Goal: Transaction & Acquisition: Book appointment/travel/reservation

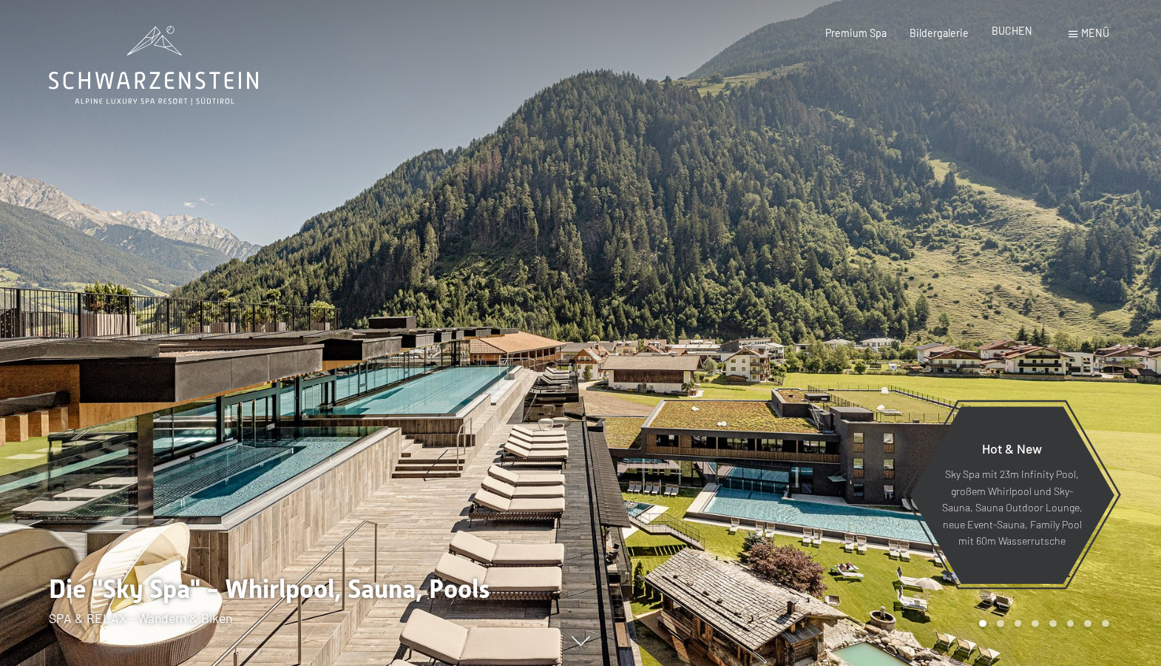
click at [1002, 30] on span "BUCHEN" at bounding box center [1012, 30] width 41 height 13
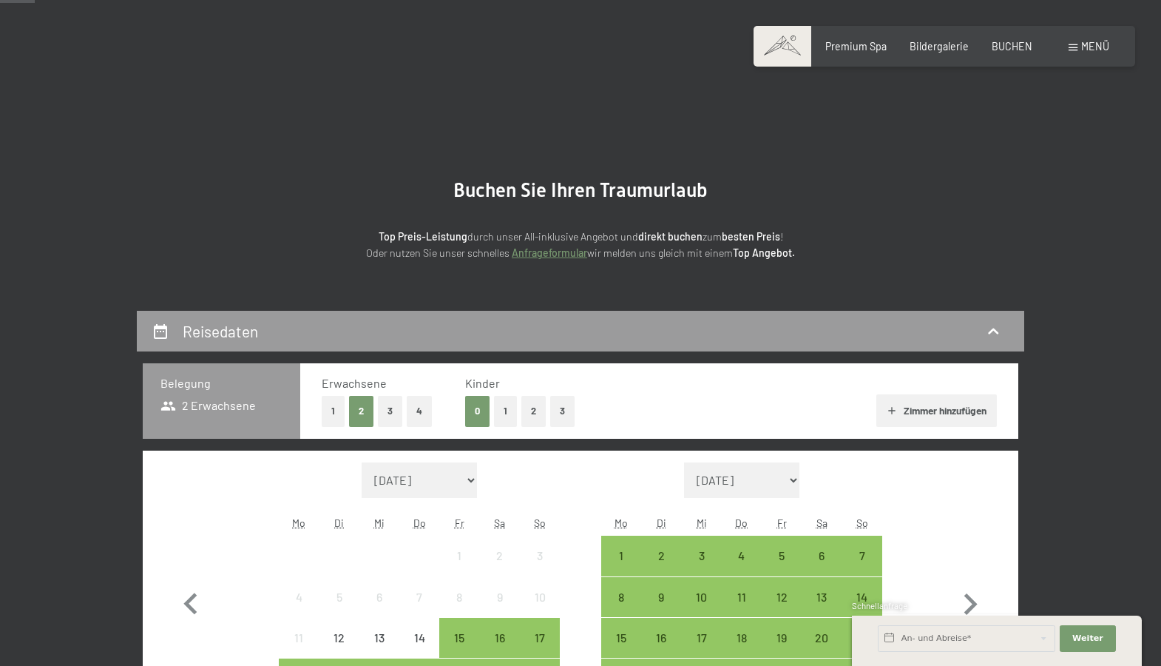
scroll to position [148, 0]
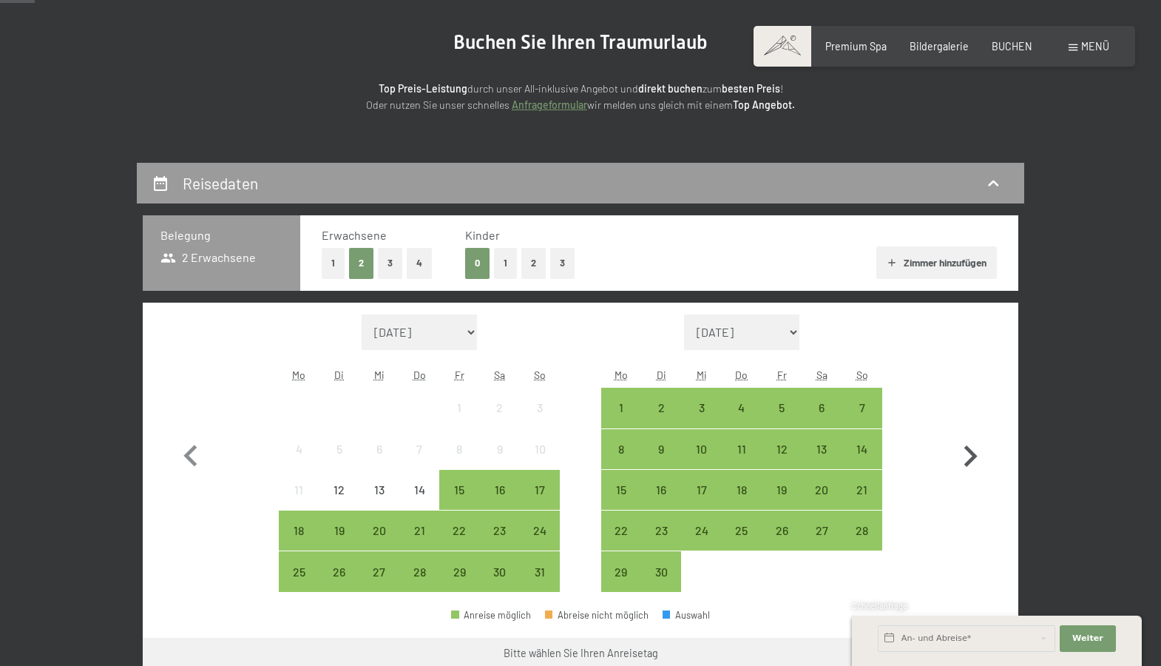
click at [964, 454] on icon "button" at bounding box center [970, 456] width 43 height 43
select select "[DATE]"
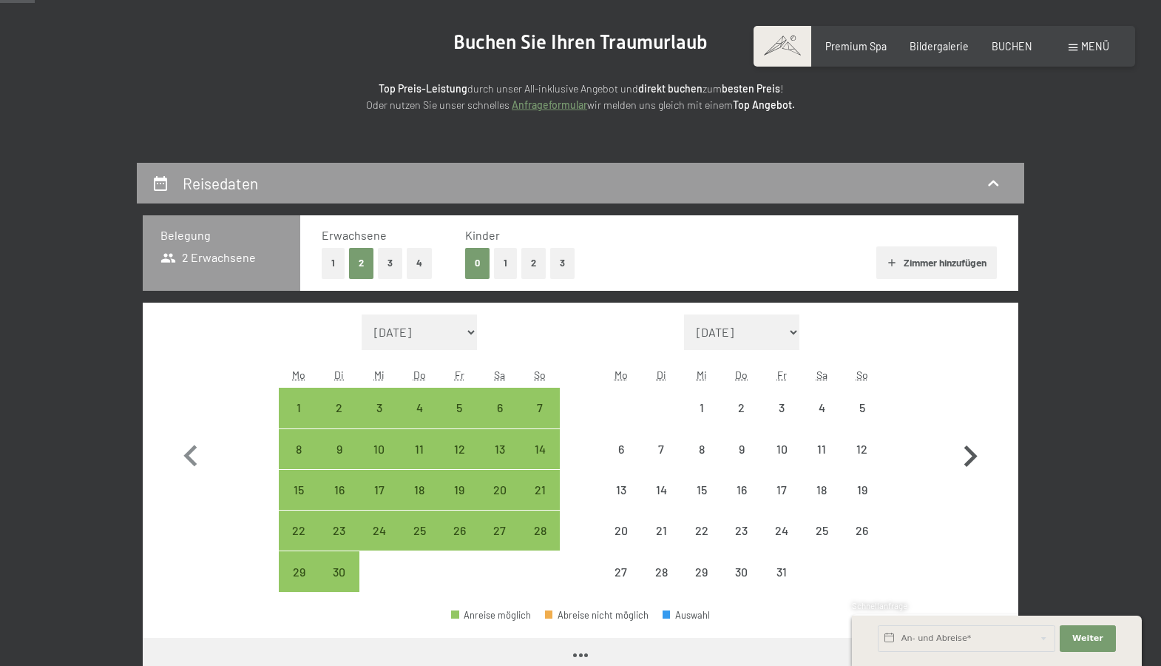
select select "[DATE]"
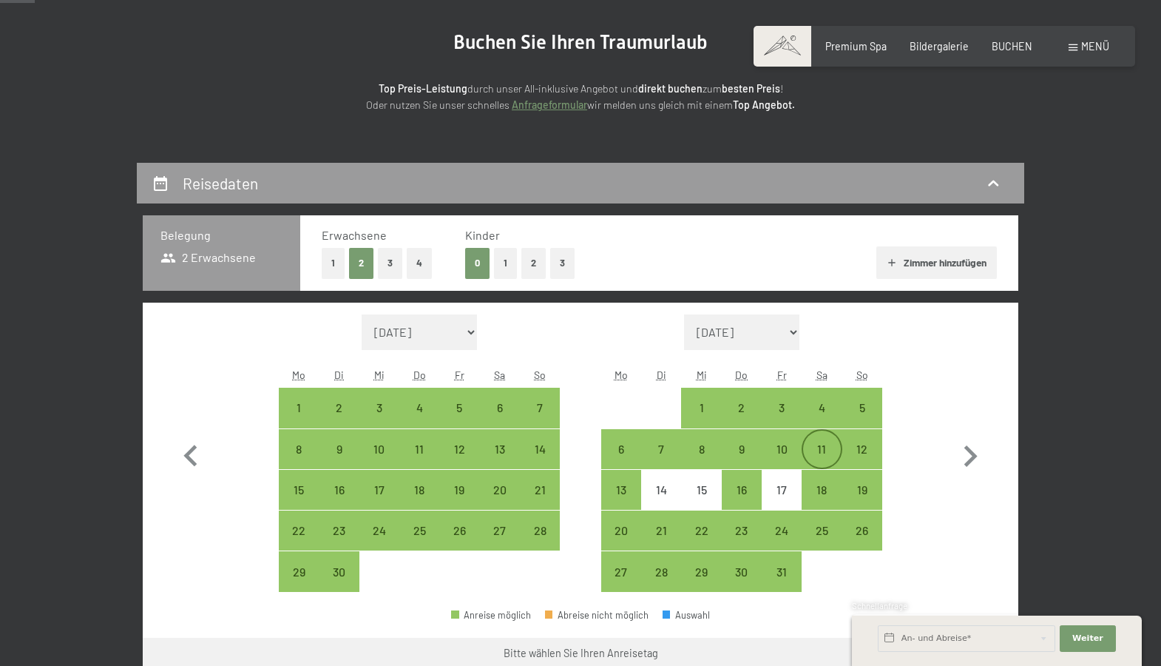
click at [832, 452] on div "11" at bounding box center [821, 461] width 37 height 37
select select "[DATE]"
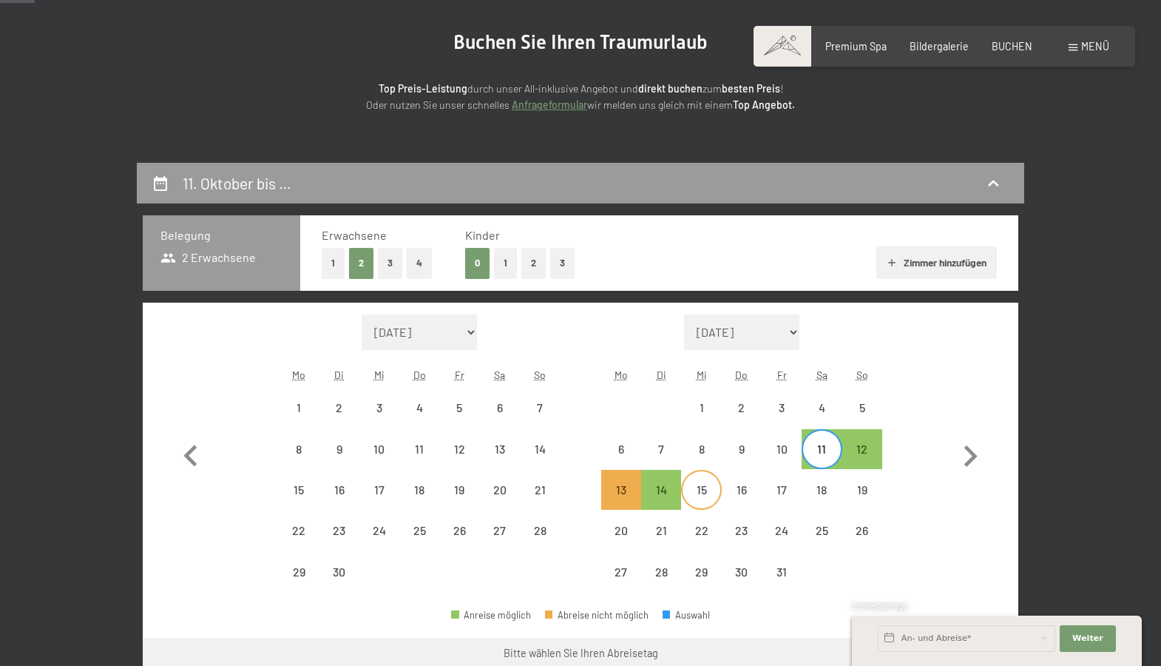
click at [709, 491] on div "15" at bounding box center [701, 502] width 37 height 37
select select "[DATE]"
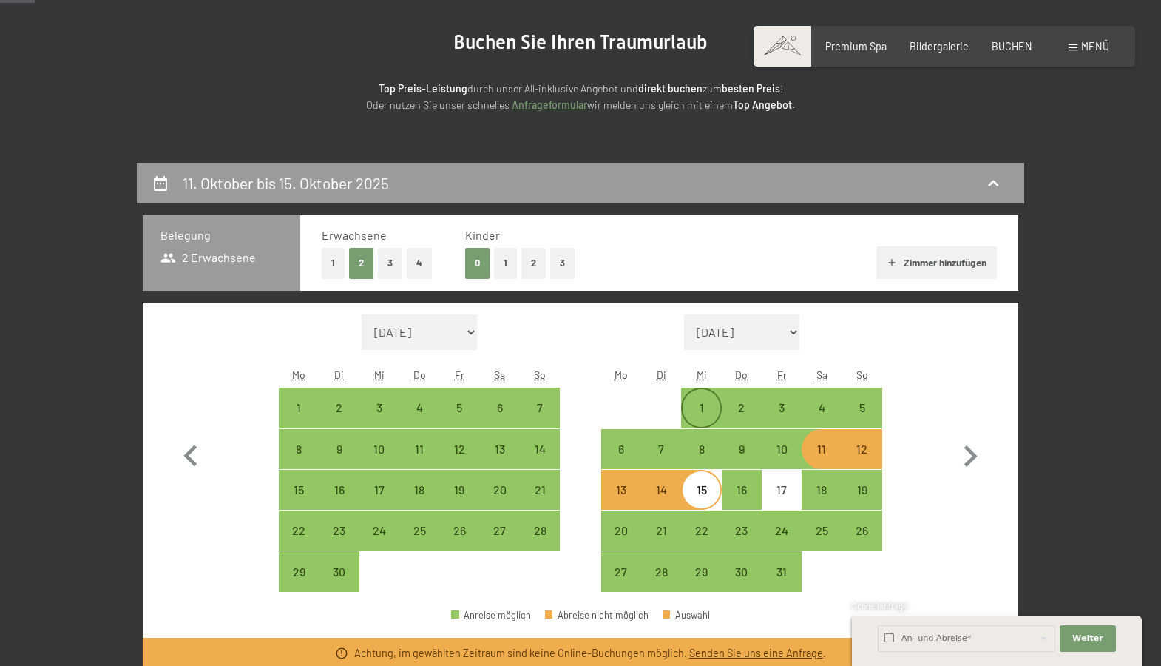
click at [705, 413] on div "1" at bounding box center [701, 420] width 37 height 37
select select "[DATE]"
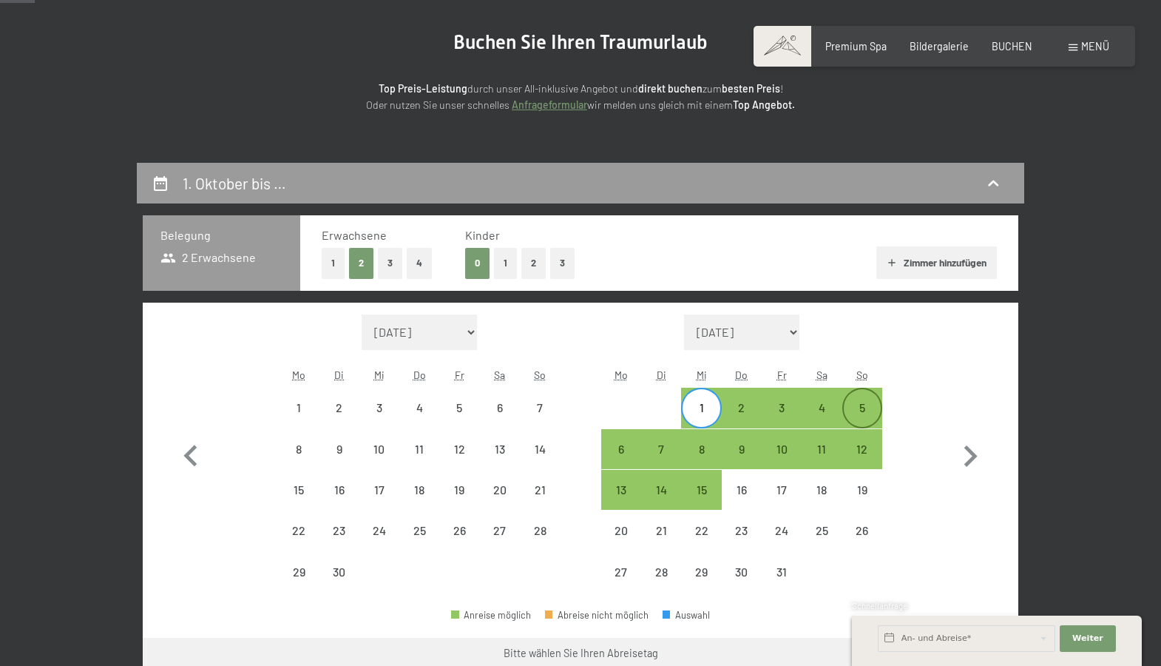
click at [860, 409] on div "5" at bounding box center [862, 420] width 37 height 37
select select "[DATE]"
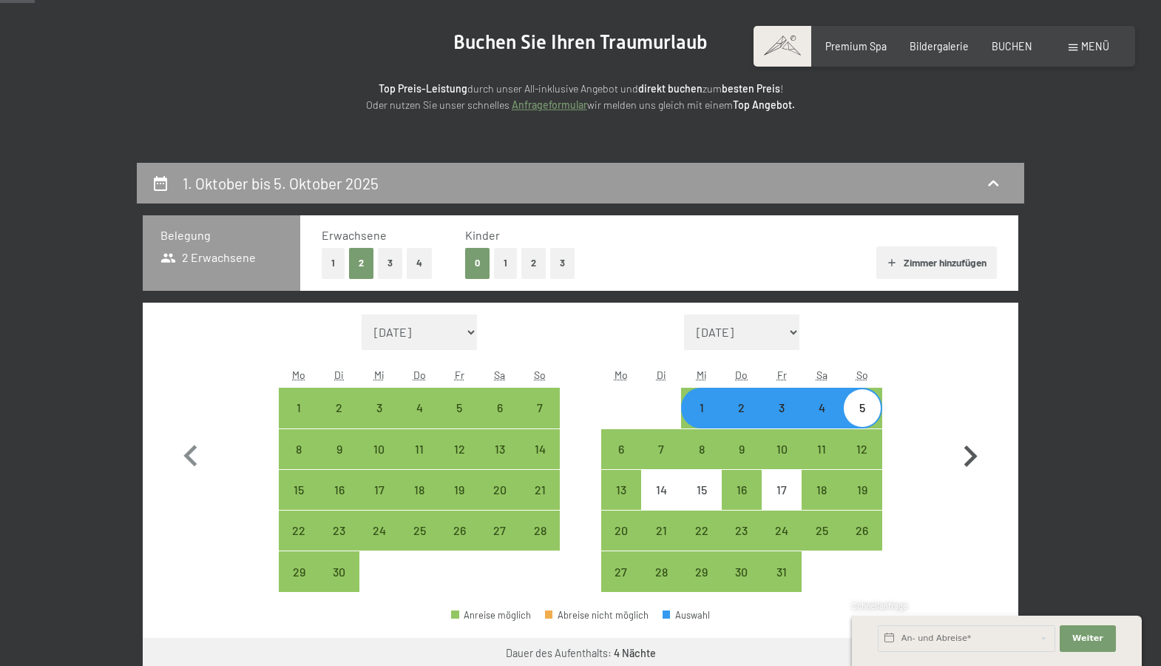
scroll to position [296, 0]
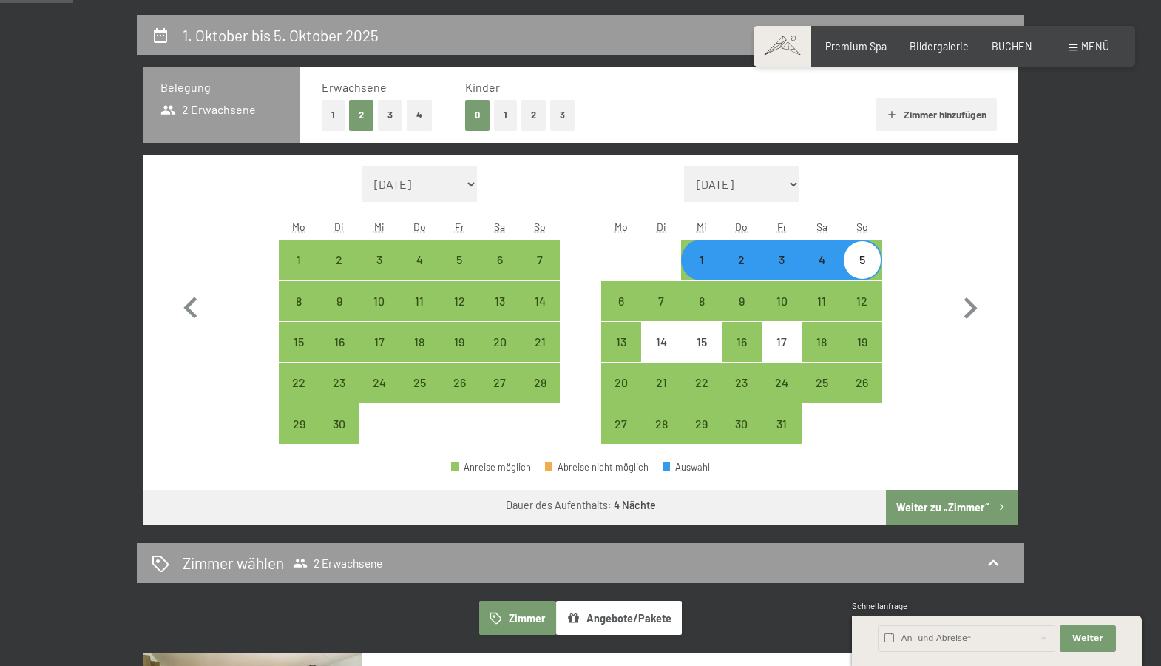
click at [953, 507] on button "Weiter zu „Zimmer“" at bounding box center [952, 508] width 132 height 36
select select "[DATE]"
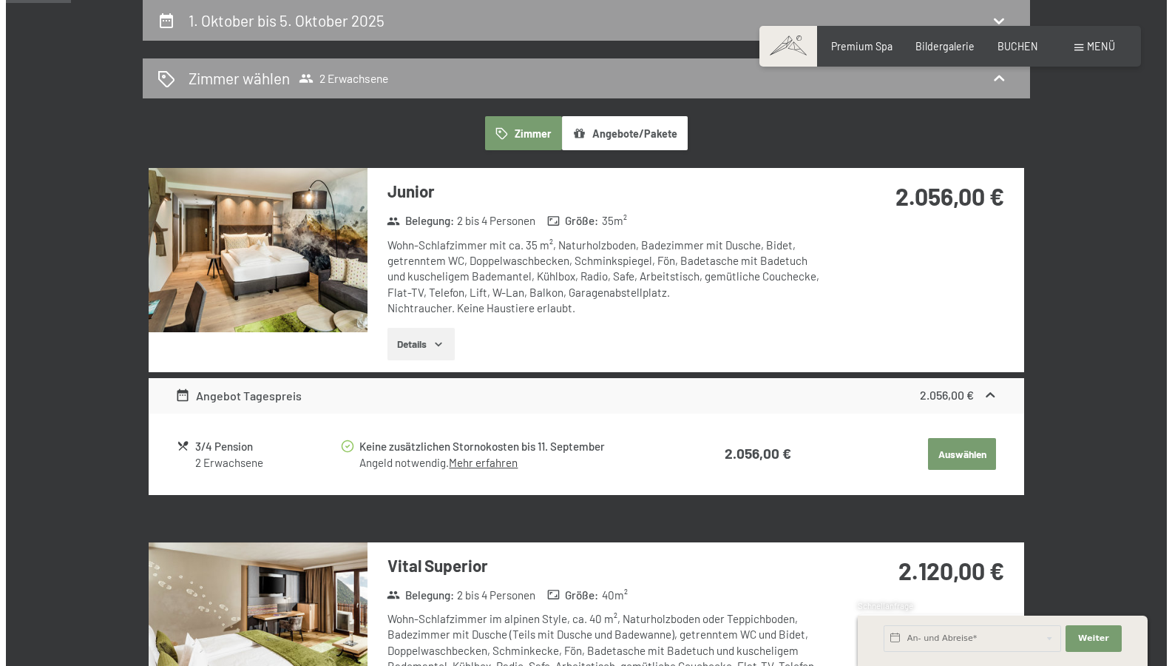
scroll to position [89, 0]
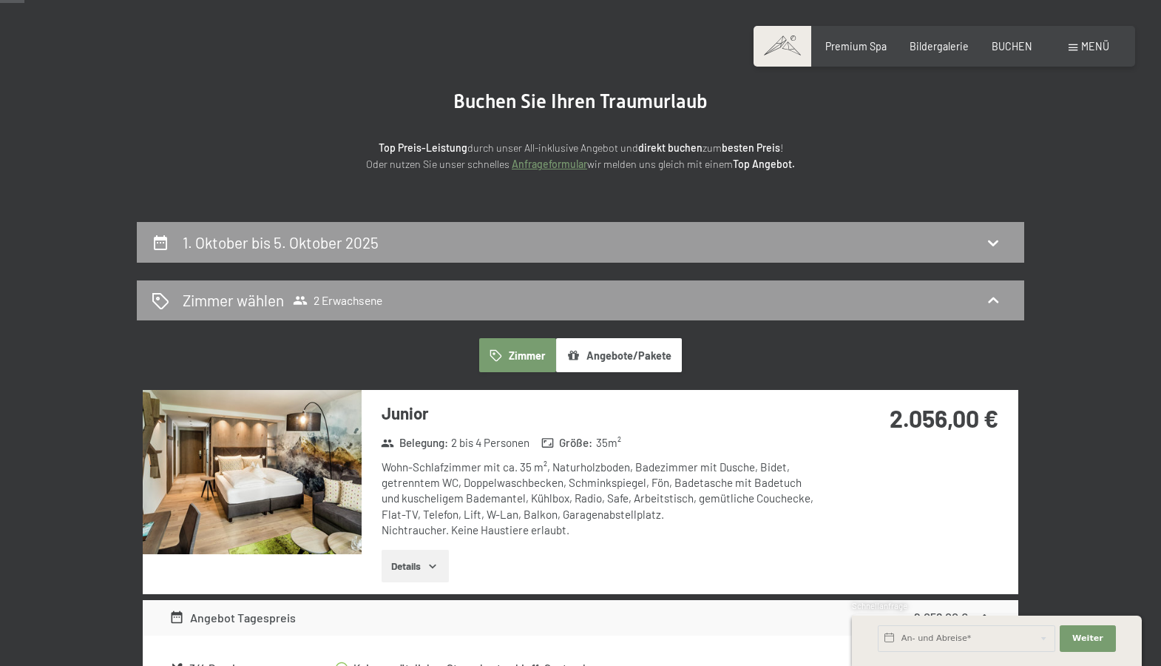
click at [1079, 49] on div "Menü" at bounding box center [1089, 46] width 41 height 15
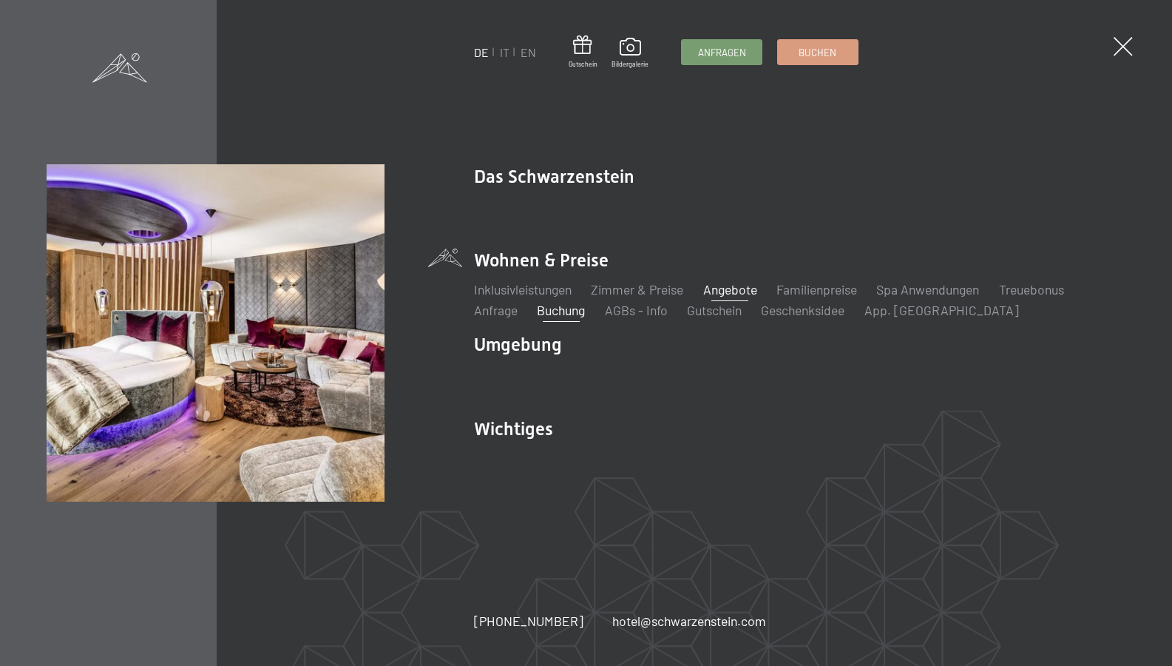
click at [728, 289] on link "Angebote" at bounding box center [730, 289] width 54 height 16
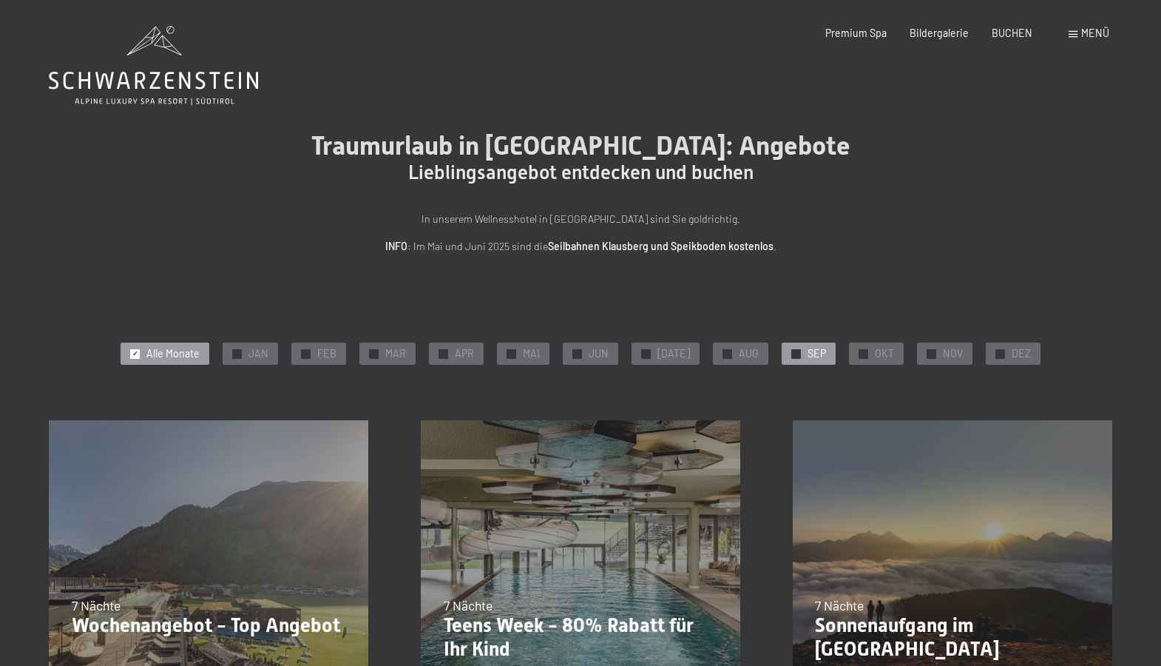
click at [814, 355] on span "SEP" at bounding box center [817, 353] width 18 height 15
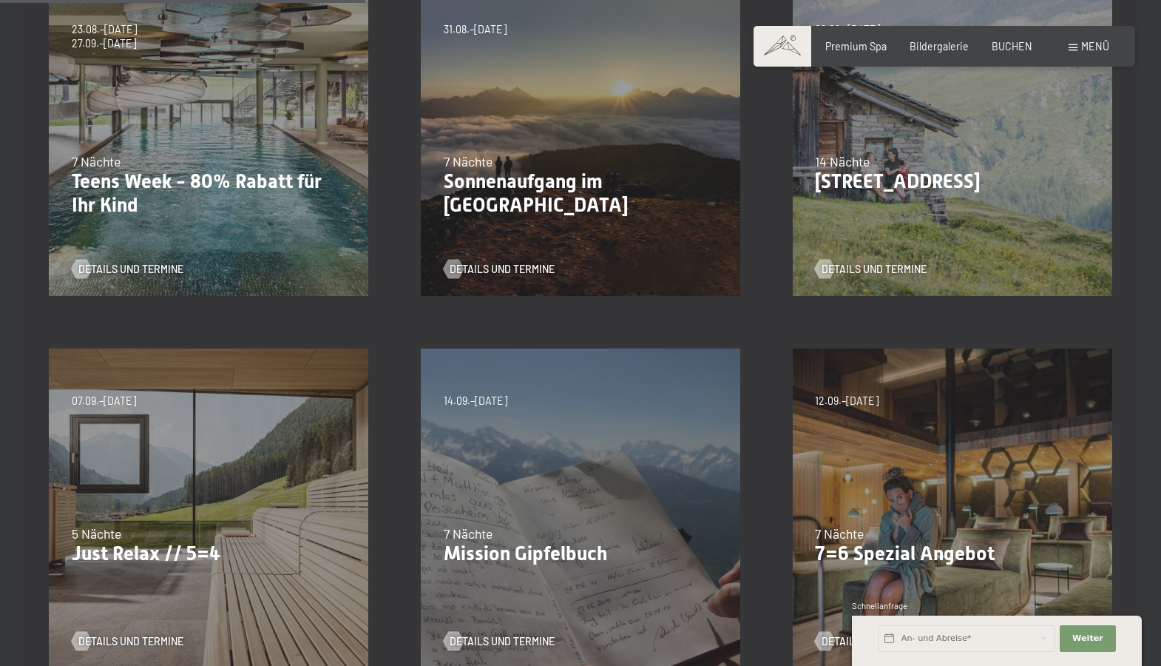
scroll to position [518, 0]
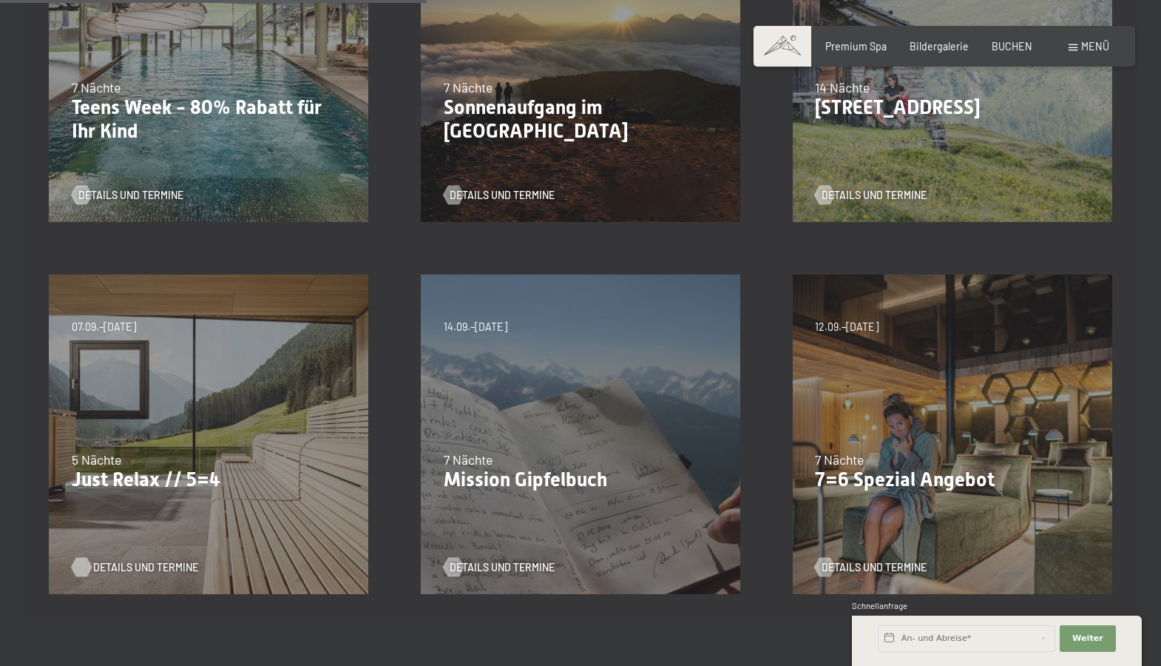
click at [139, 567] on span "Details und Termine" at bounding box center [145, 567] width 105 height 15
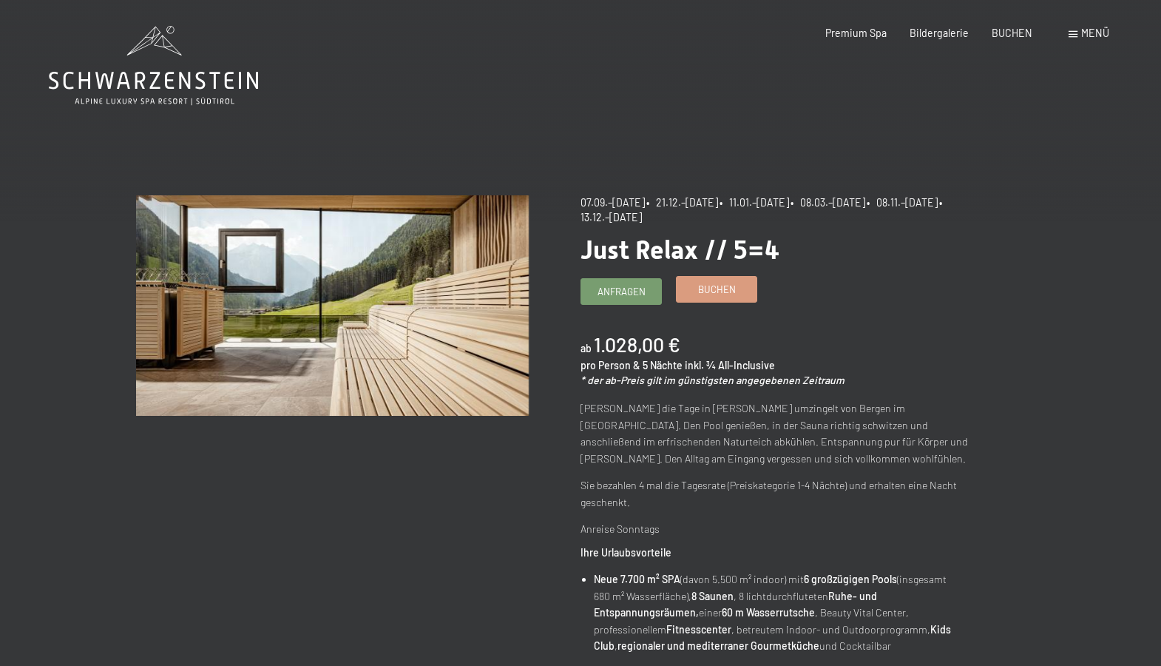
click at [714, 289] on span "Buchen" at bounding box center [717, 289] width 38 height 13
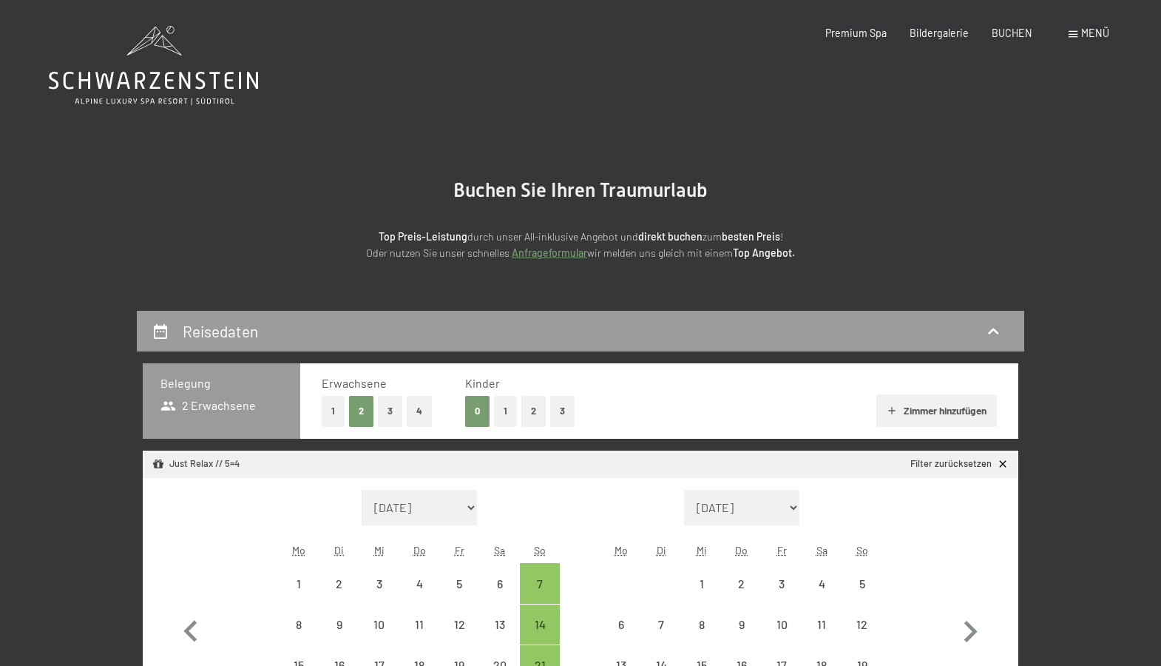
select select "[DATE]"
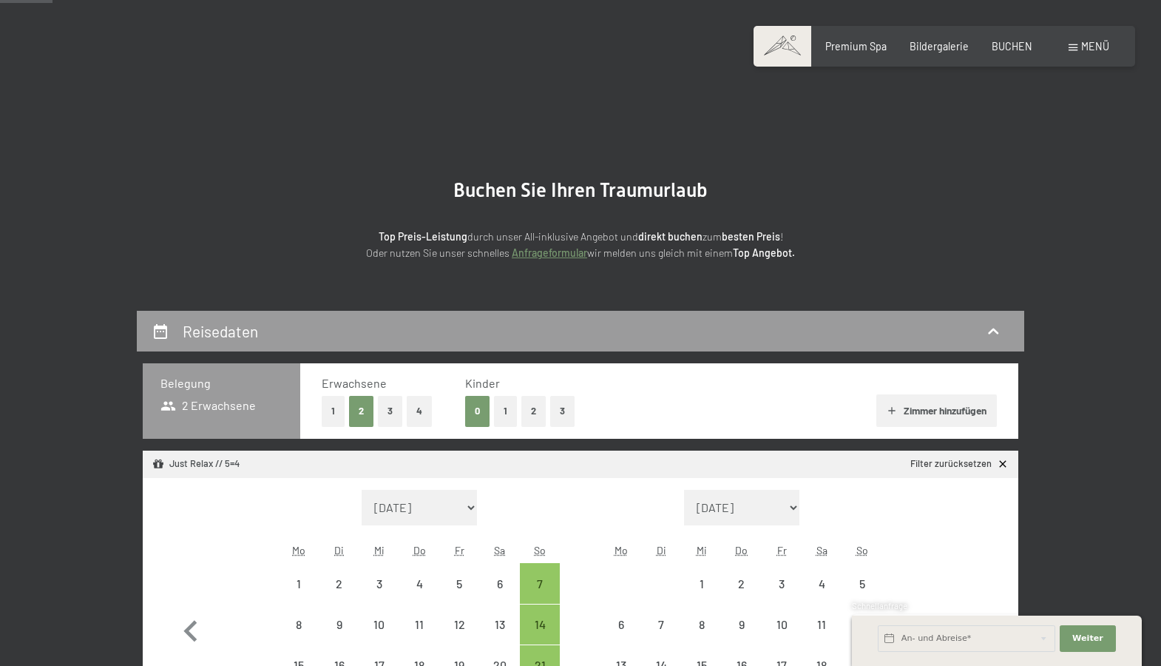
scroll to position [148, 0]
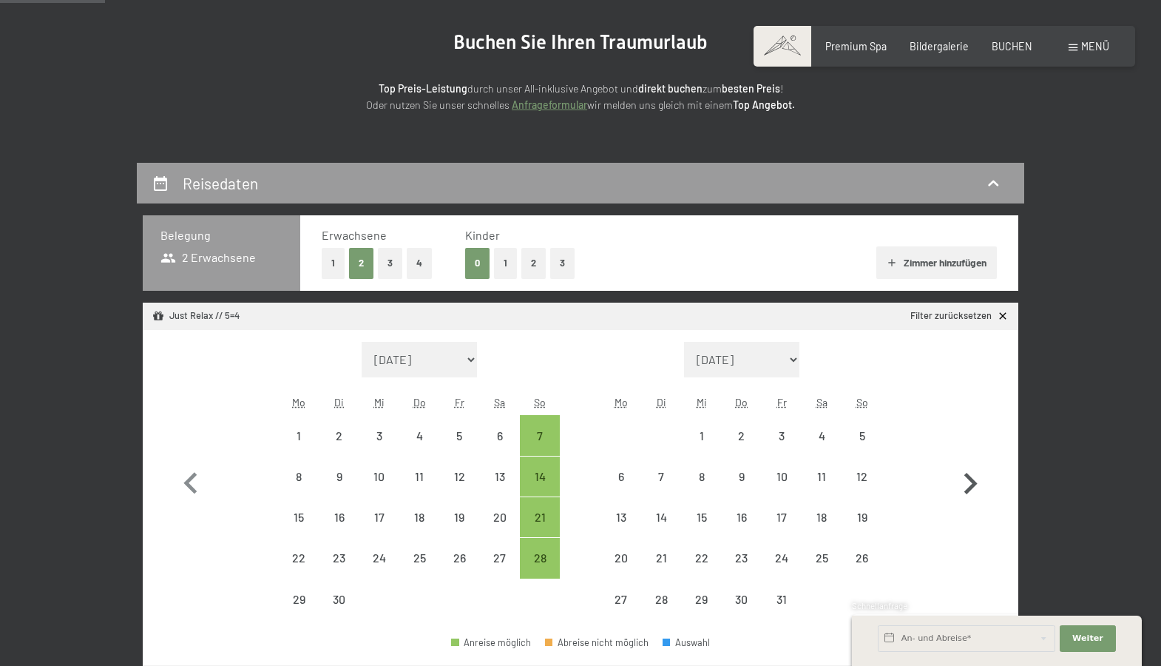
click at [976, 482] on icon "button" at bounding box center [971, 483] width 13 height 21
select select "[DATE]"
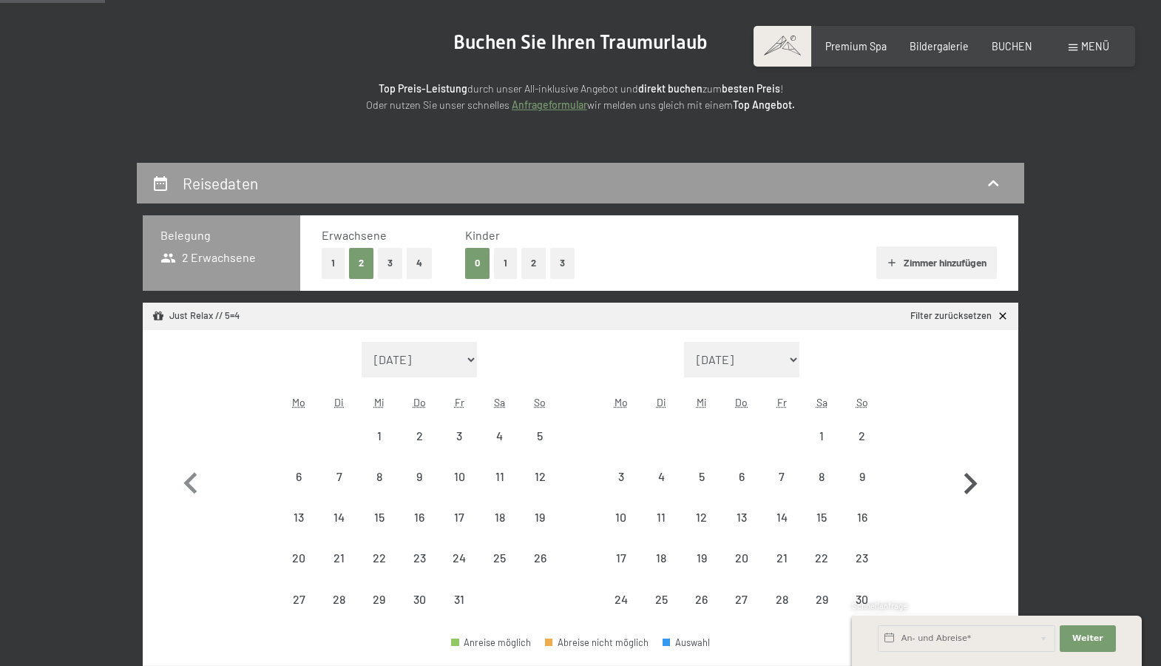
select select "[DATE]"
click at [186, 481] on icon "button" at bounding box center [189, 482] width 13 height 21
select select "[DATE]"
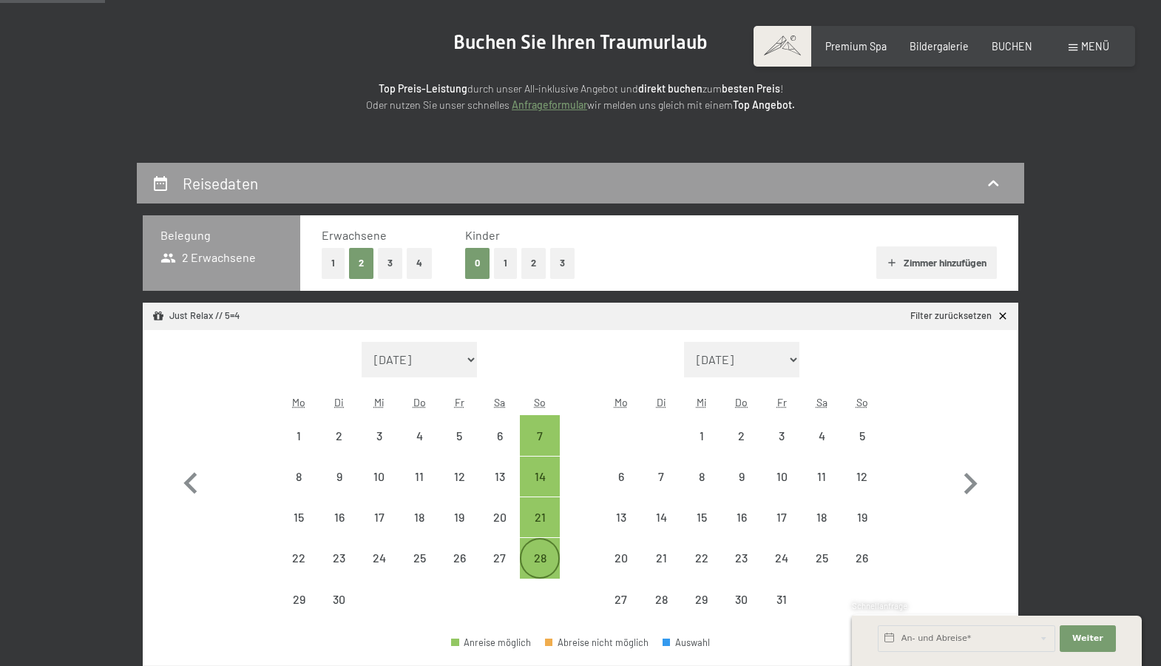
click at [547, 560] on div "28" at bounding box center [539, 570] width 37 height 37
select select "[DATE]"
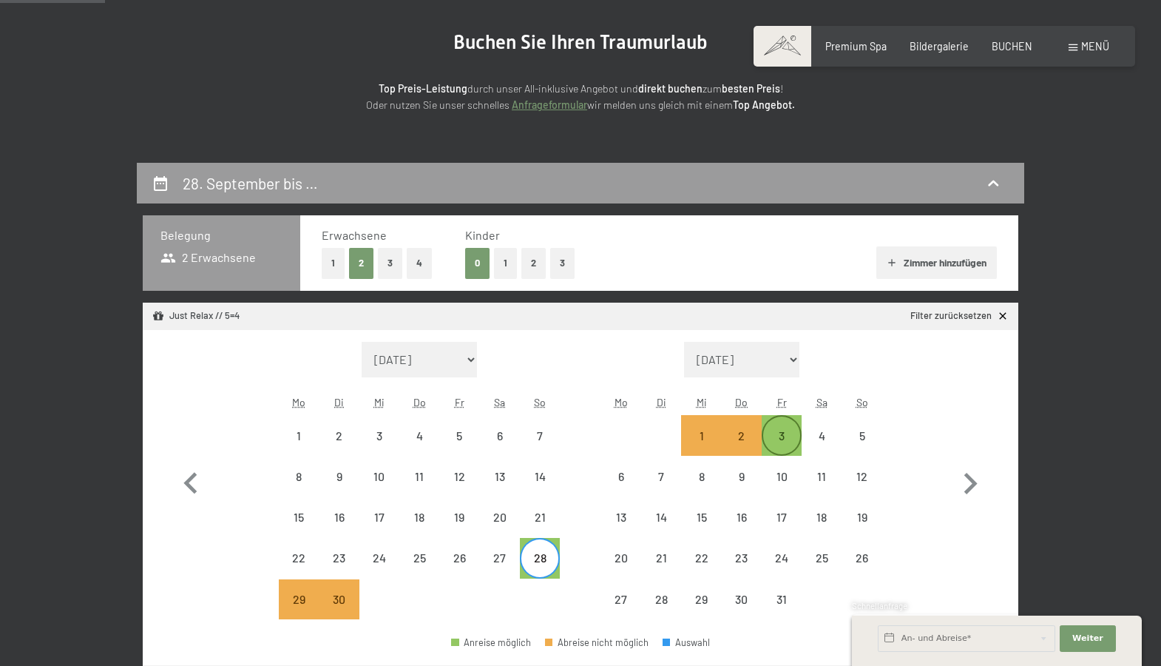
click at [784, 427] on div "3" at bounding box center [781, 434] width 37 height 37
select select "[DATE]"
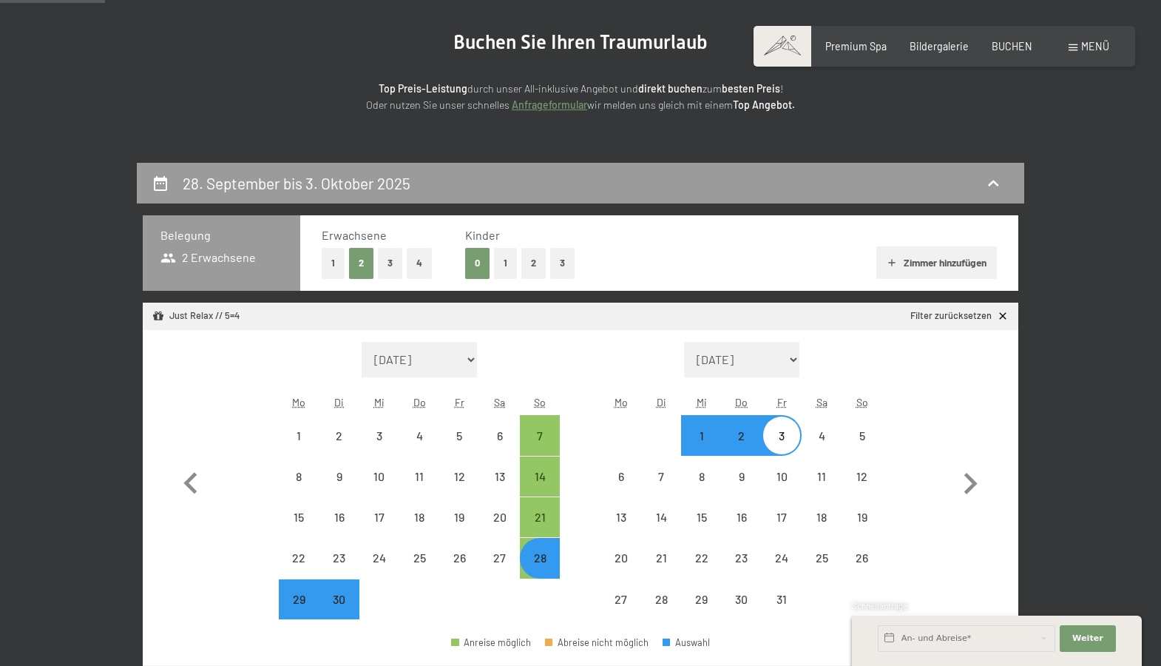
select select "[DATE]"
click at [1108, 639] on button "Weiter Adressfelder ausblenden" at bounding box center [1088, 638] width 56 height 27
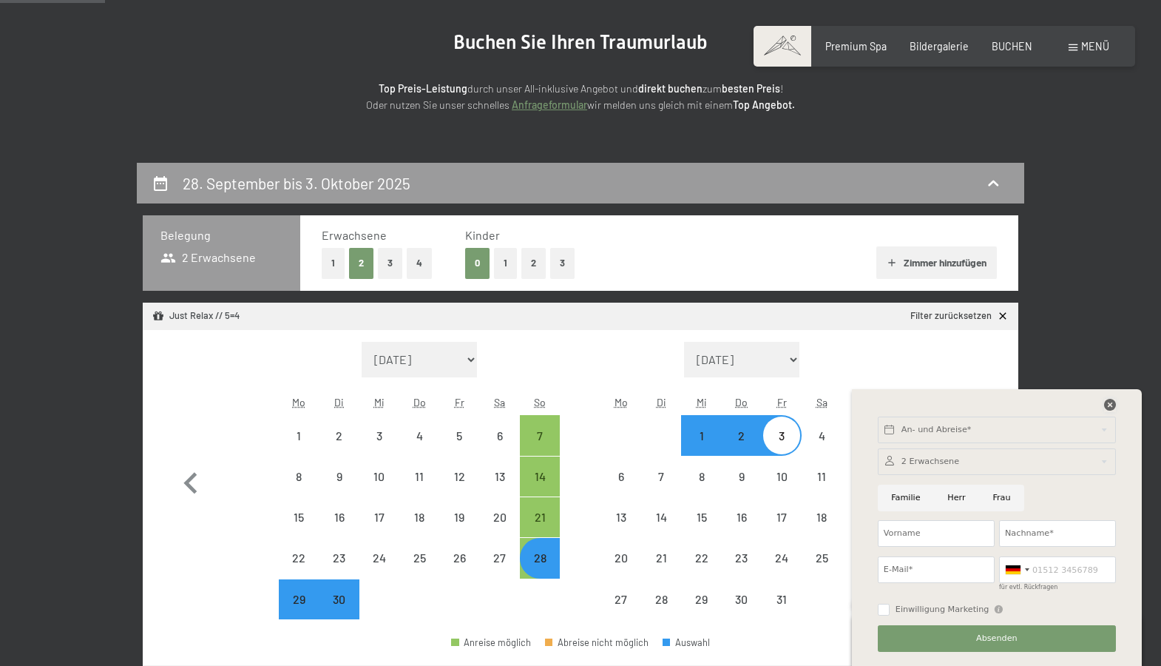
click at [1108, 405] on icon at bounding box center [1110, 405] width 12 height 12
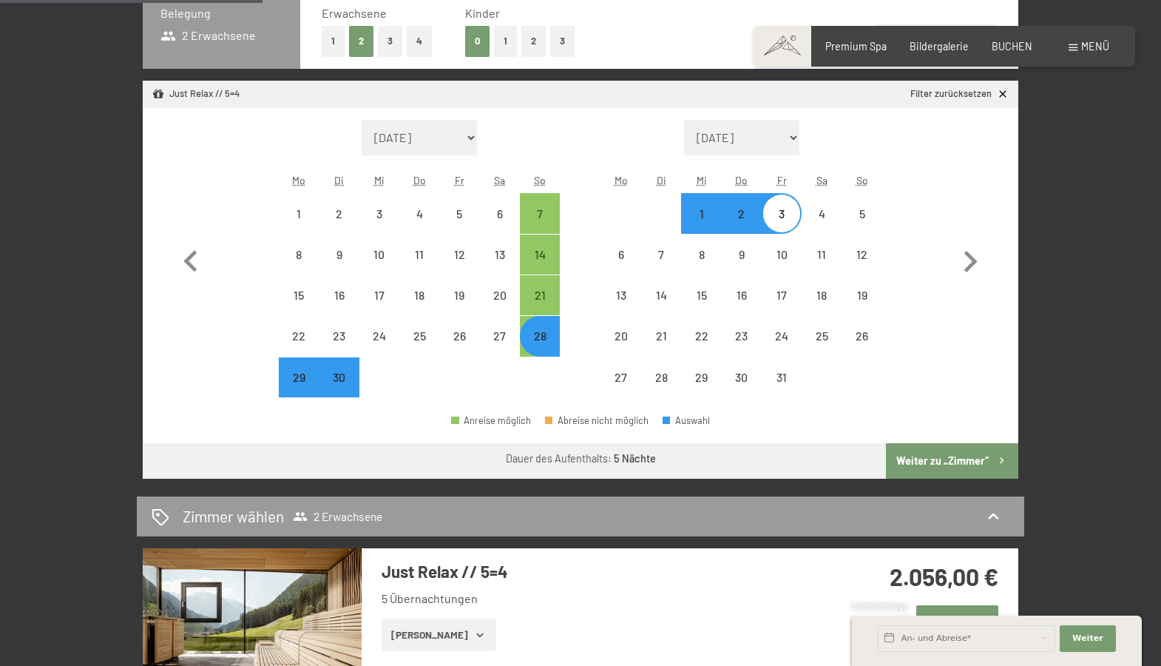
click at [948, 459] on button "Weiter zu „Zimmer“" at bounding box center [952, 461] width 132 height 36
select select "[DATE]"
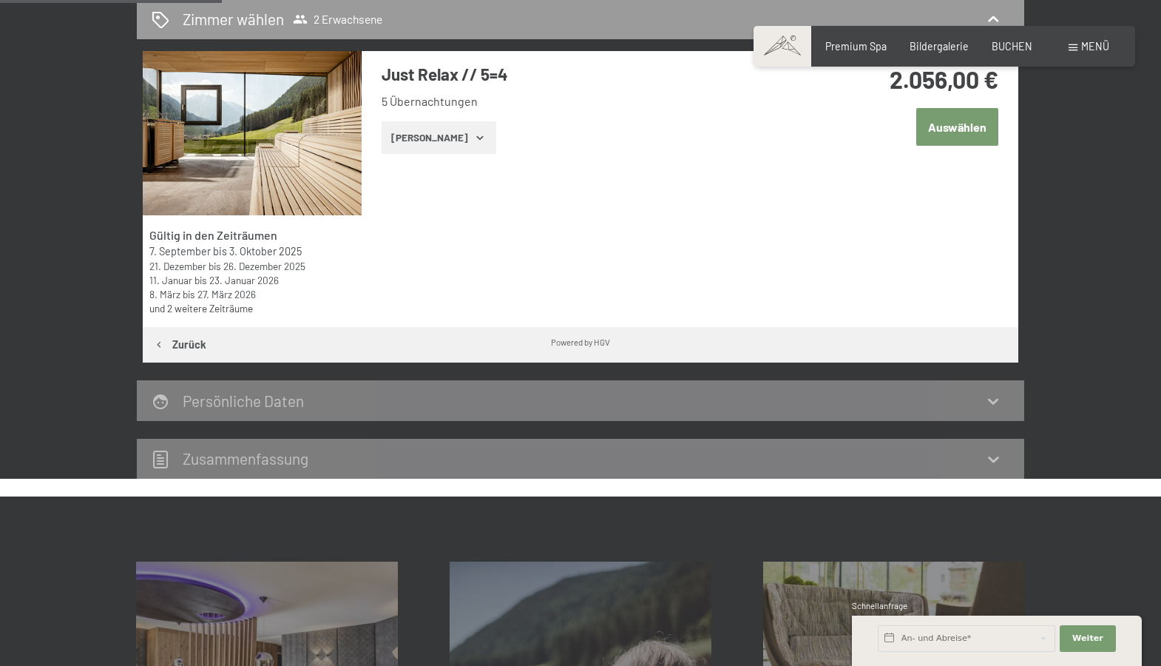
scroll to position [311, 0]
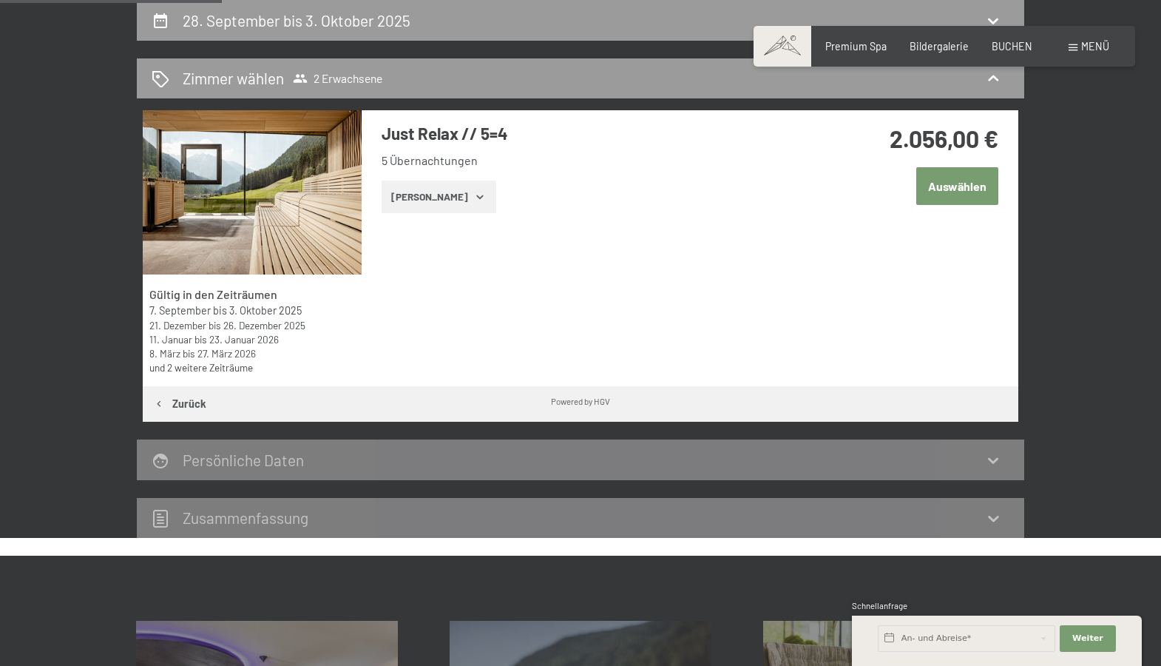
click at [975, 180] on button "Auswählen" at bounding box center [957, 186] width 82 height 38
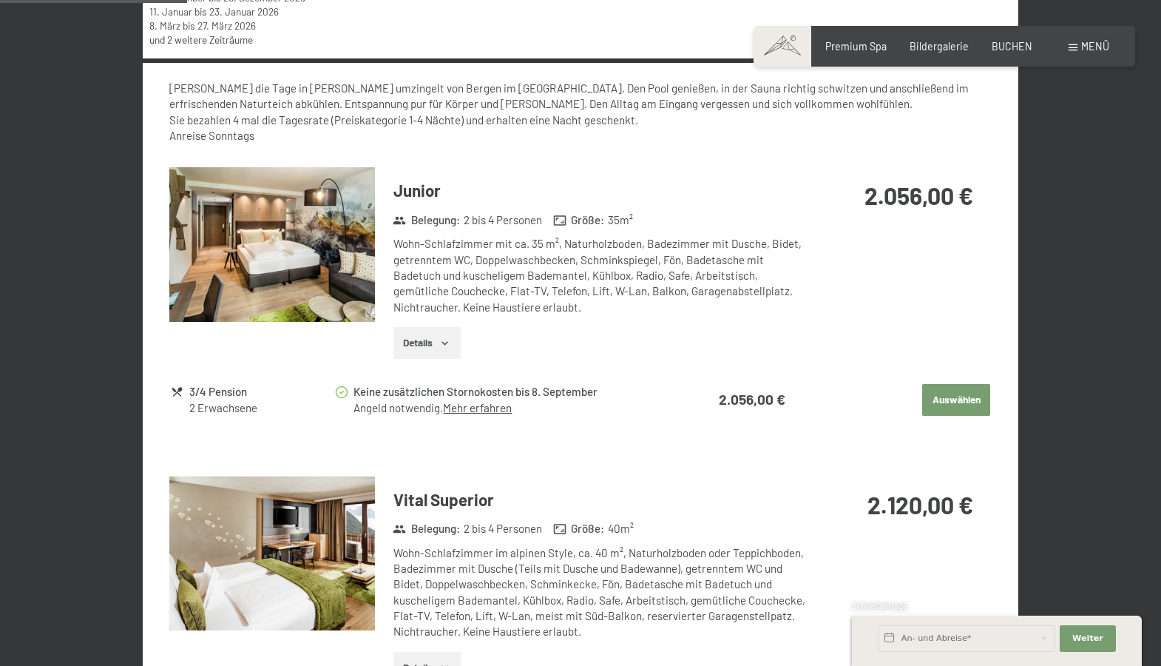
scroll to position [712, 0]
